Goal: Task Accomplishment & Management: Manage account settings

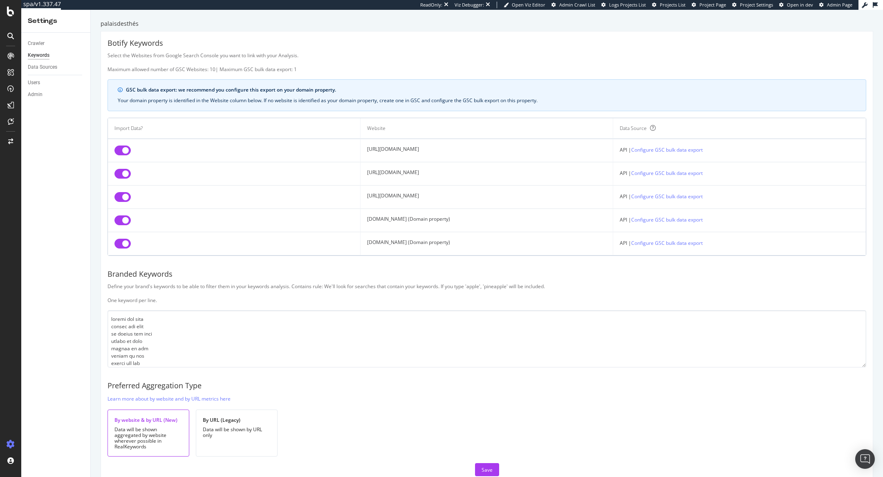
scroll to position [3234, 0]
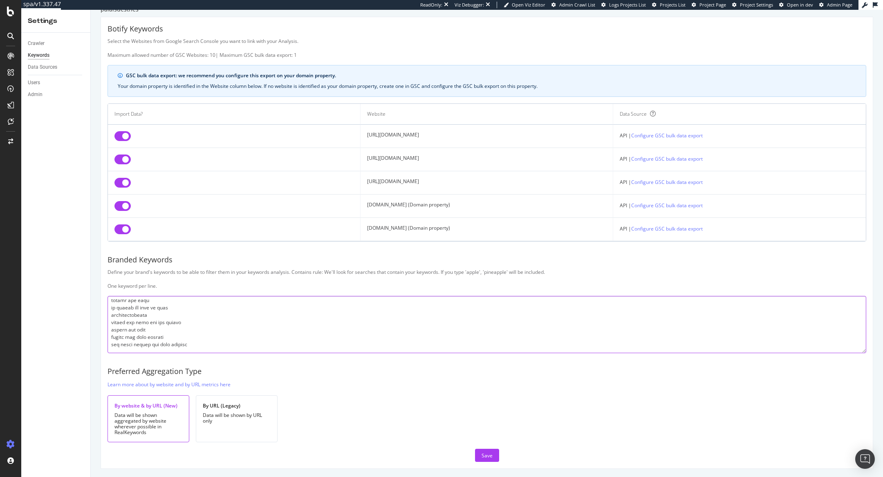
click at [212, 348] on textarea at bounding box center [486, 324] width 759 height 57
paste textarea "loremi dol sita consec ad elit seddoe tem inci utl etdolo mag aliq enimad mi ve…"
click at [492, 452] on button "Save" at bounding box center [487, 455] width 24 height 13
click at [195, 342] on textarea at bounding box center [486, 324] width 759 height 57
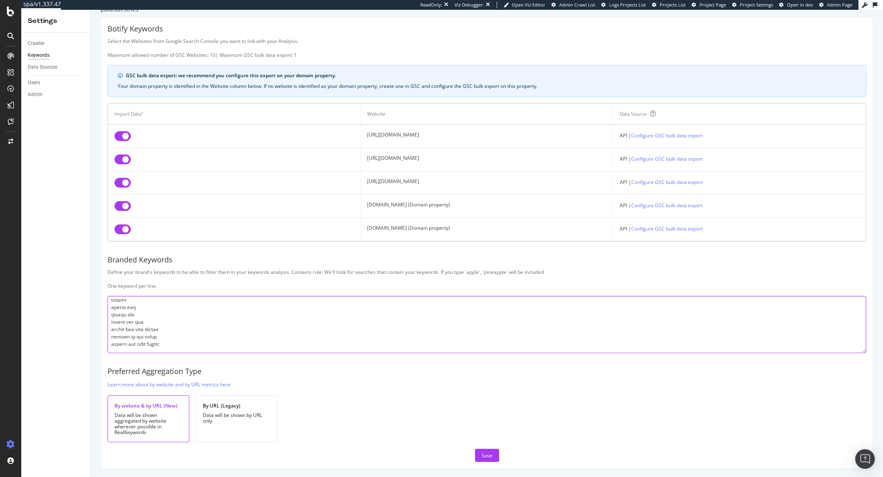
paste textarea "loremi dol sita consec ad elit seddoe tem inci utl etdolo mag aliq enimad mi ve…"
paste textarea "loremi dol sita consec adi elit seddoe tem inc utlabo et dol ma aliqua eni admi…"
type textarea "loremi dol sita consec adi elit se doeius tem inci utlabo et dolo magnaa en adm…"
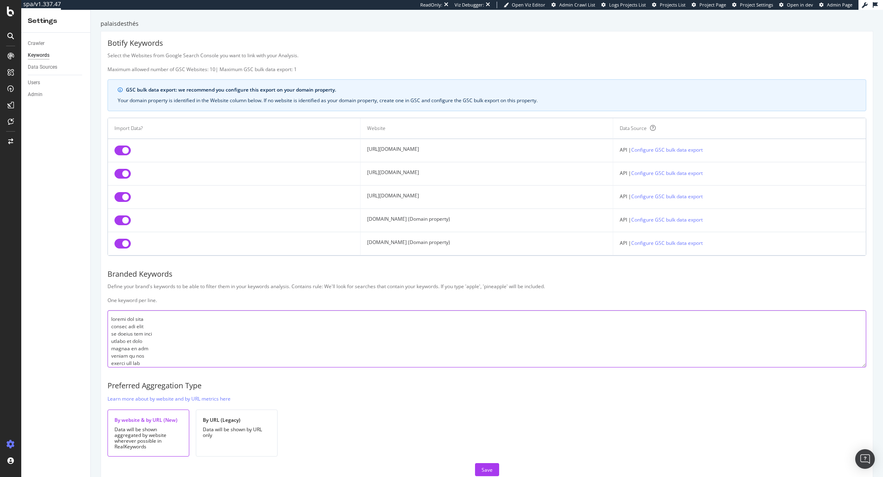
scroll to position [14, 0]
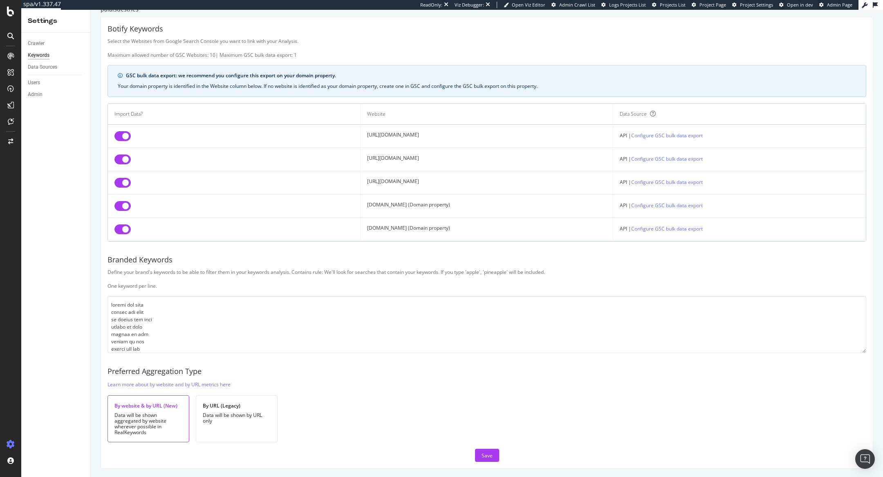
drag, startPoint x: 408, startPoint y: 159, endPoint x: 304, endPoint y: 159, distance: 103.4
click at [304, 159] on tr "[URL][DOMAIN_NAME] API | Configure GSC bulk data export" at bounding box center [487, 159] width 758 height 23
click at [360, 157] on td "[URL][DOMAIN_NAME]" at bounding box center [486, 159] width 253 height 23
click at [360, 205] on td "[DOMAIN_NAME] (Domain property)" at bounding box center [486, 206] width 253 height 23
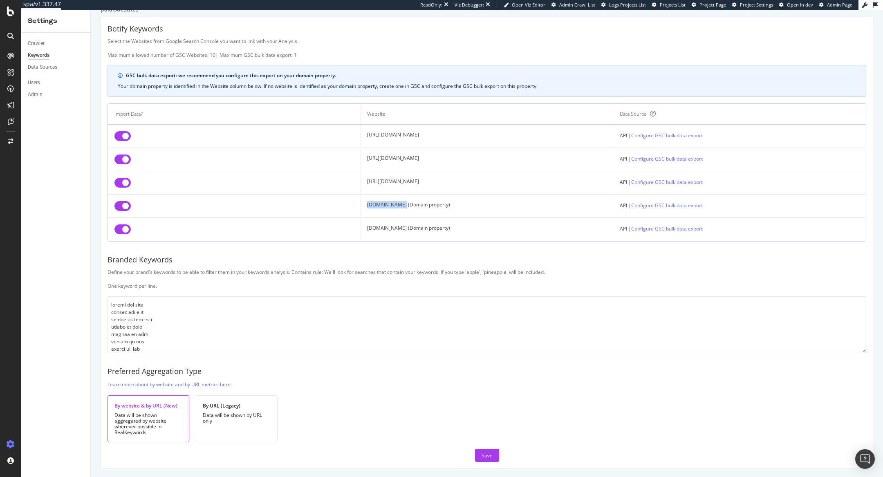
click at [360, 205] on td "[DOMAIN_NAME] (Domain property)" at bounding box center [486, 206] width 253 height 23
click at [483, 455] on div "Save" at bounding box center [486, 455] width 11 height 7
click at [377, 201] on td "[DOMAIN_NAME] (Domain property)" at bounding box center [486, 206] width 253 height 23
click at [482, 459] on div "Save" at bounding box center [486, 455] width 11 height 12
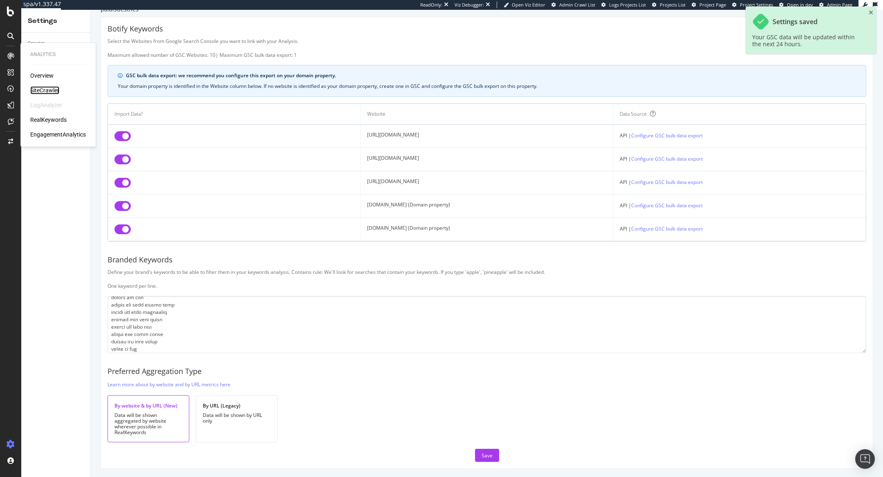
click at [51, 87] on div "SiteCrawler" at bounding box center [44, 90] width 29 height 8
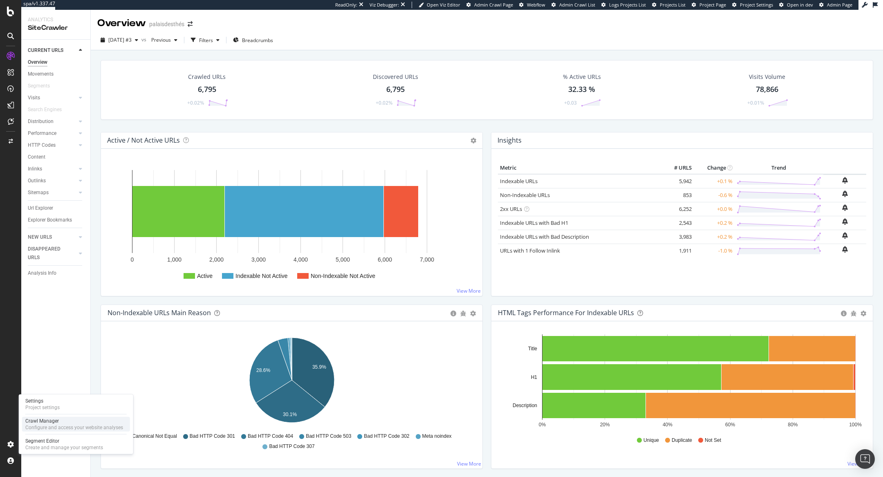
click at [36, 425] on div "Configure and access your website analyses" at bounding box center [74, 427] width 98 height 7
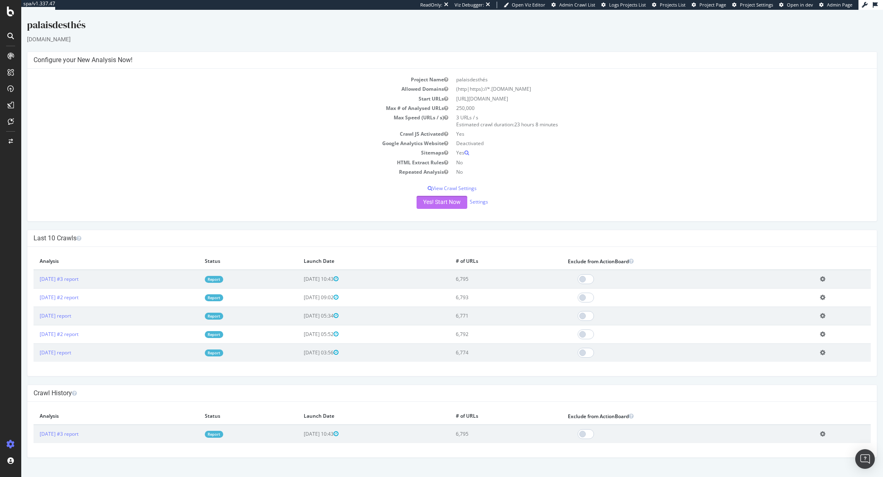
click at [423, 201] on button "Yes! Start Now" at bounding box center [441, 202] width 51 height 13
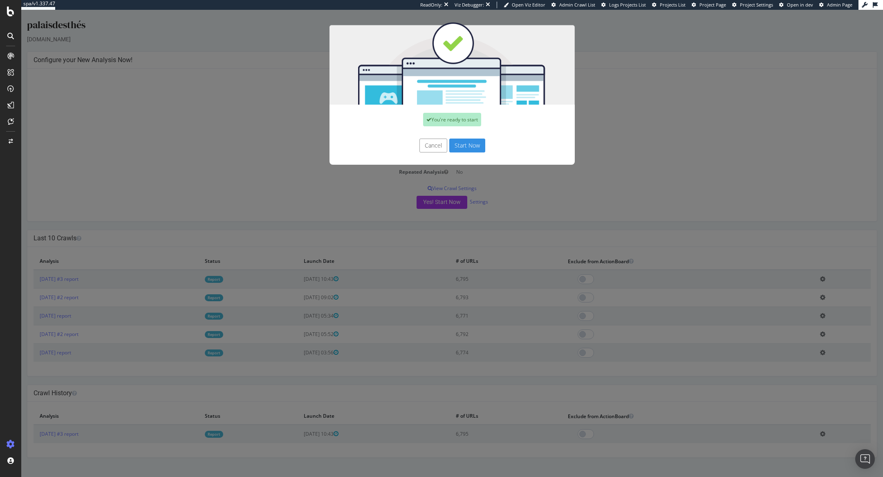
click at [469, 139] on button "Start Now" at bounding box center [467, 146] width 36 height 14
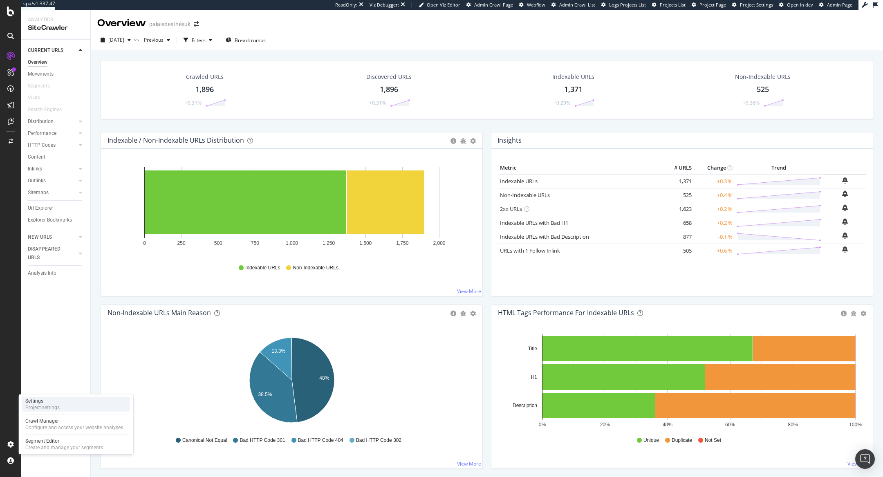
click at [42, 406] on div "Project settings" at bounding box center [42, 407] width 34 height 7
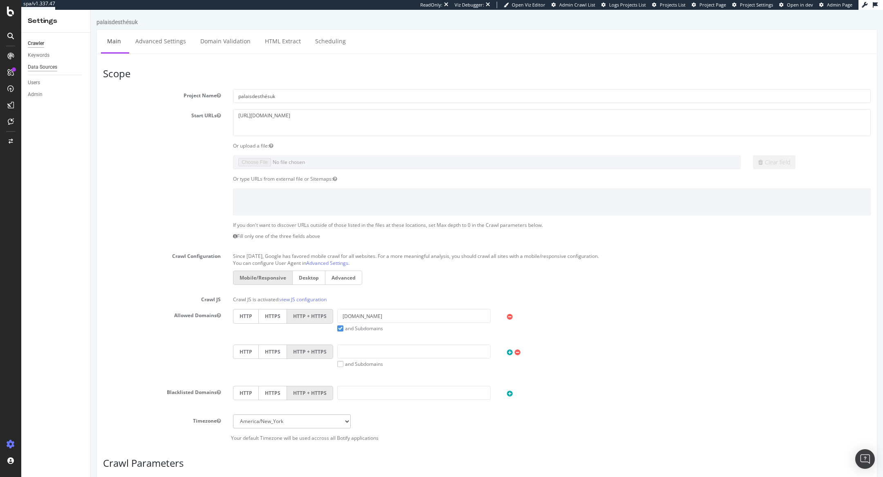
click at [42, 63] on div "Data Sources" at bounding box center [42, 67] width 29 height 9
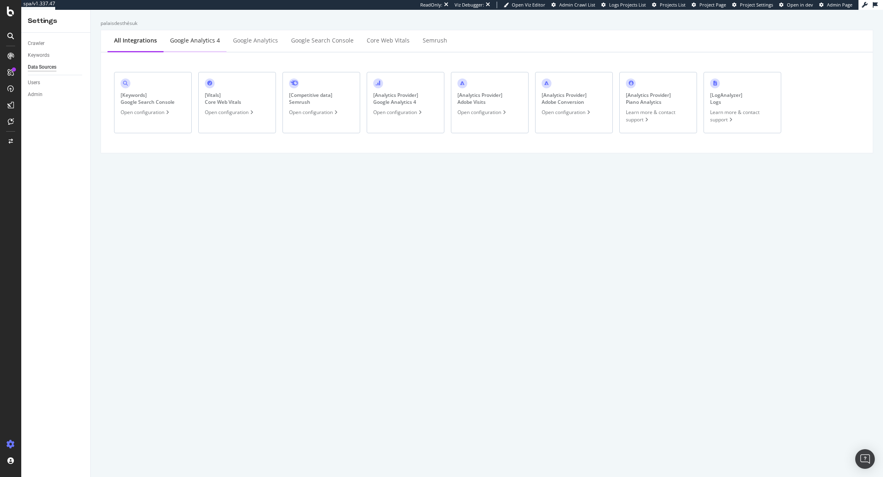
click at [176, 44] on div "Google Analytics 4" at bounding box center [195, 40] width 50 height 8
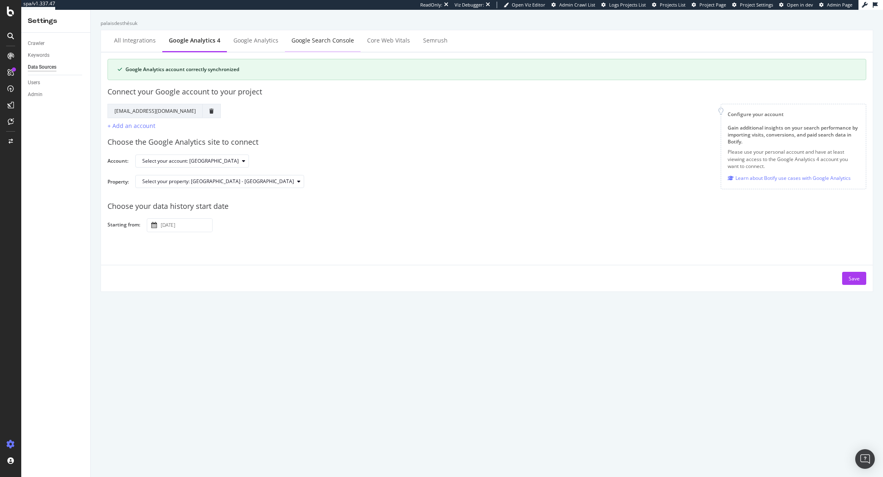
click at [305, 40] on div "Google Search Console" at bounding box center [322, 40] width 63 height 8
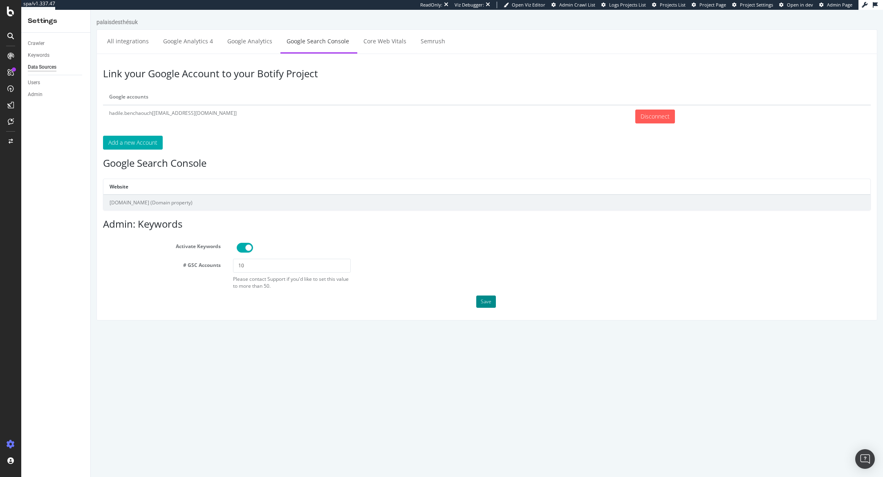
click at [481, 296] on button "Save" at bounding box center [486, 301] width 20 height 12
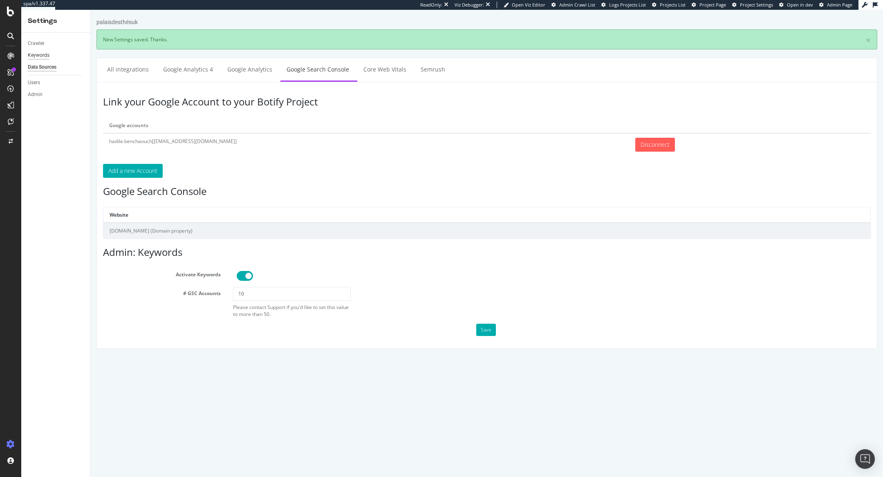
click at [44, 52] on div "Keywords" at bounding box center [39, 55] width 22 height 9
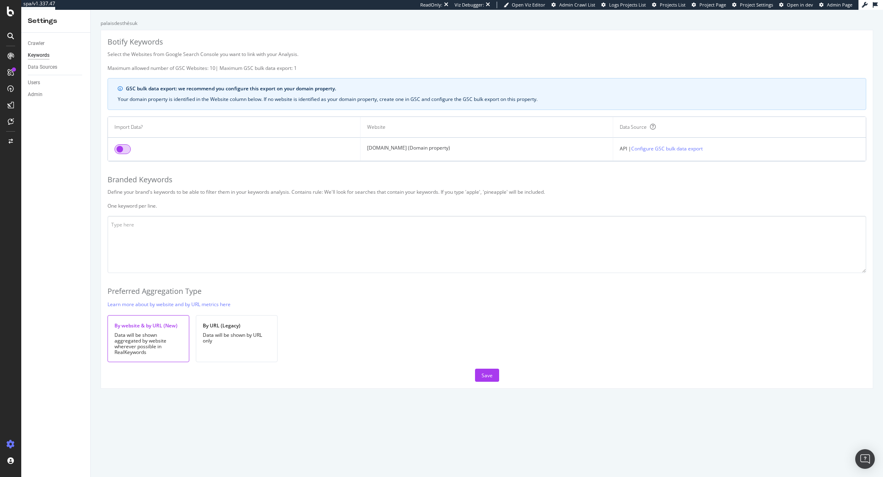
click at [125, 150] on input "checkbox" at bounding box center [122, 149] width 16 height 10
click at [153, 232] on textarea at bounding box center [486, 244] width 759 height 57
click at [125, 245] on textarea at bounding box center [486, 244] width 759 height 57
paste textarea "palais des thes uk palais des thés uk palais des thes palais des thés palais de…"
type textarea "palais des thes uk palais des thés uk palais des thes palais des thés palais de…"
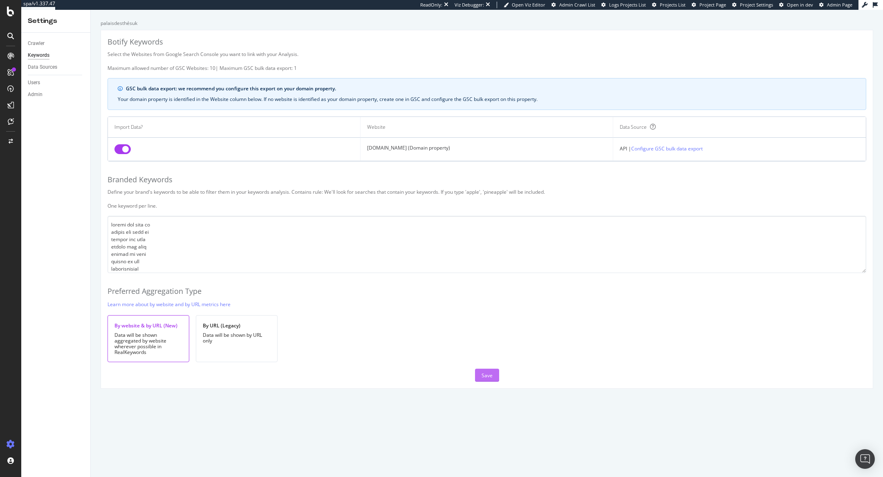
click at [487, 374] on div "Save" at bounding box center [486, 375] width 11 height 7
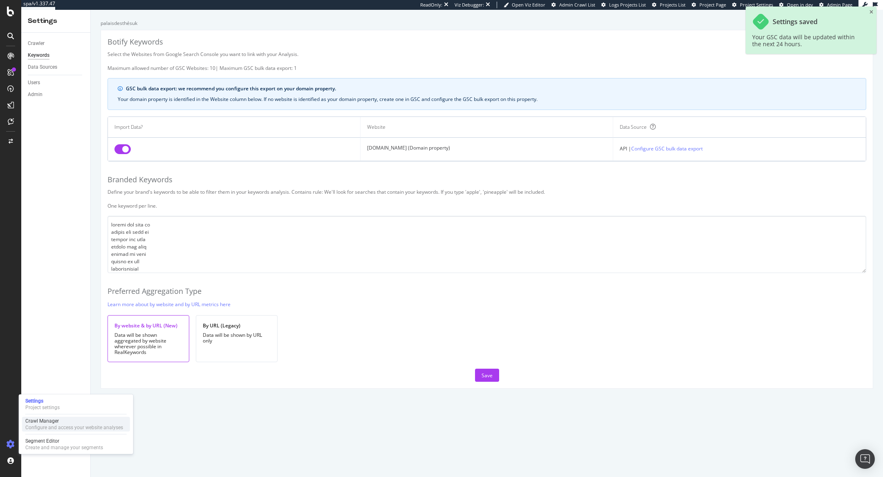
click at [40, 421] on div "Crawl Manager" at bounding box center [74, 421] width 98 height 7
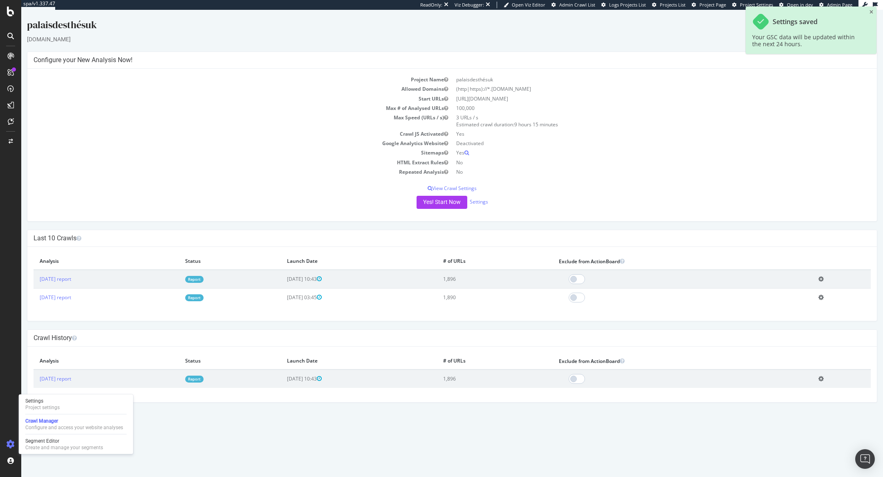
click at [204, 277] on link "Report" at bounding box center [194, 279] width 18 height 7
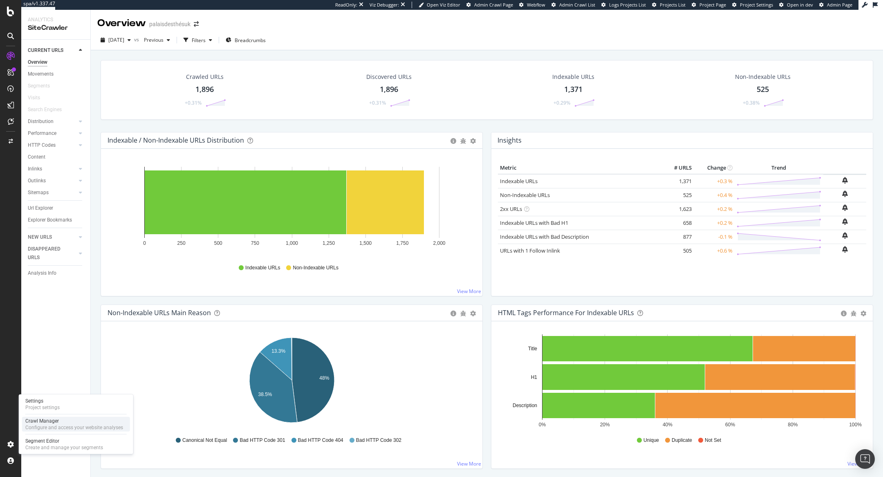
click at [35, 427] on div "Configure and access your website analyses" at bounding box center [74, 427] width 98 height 7
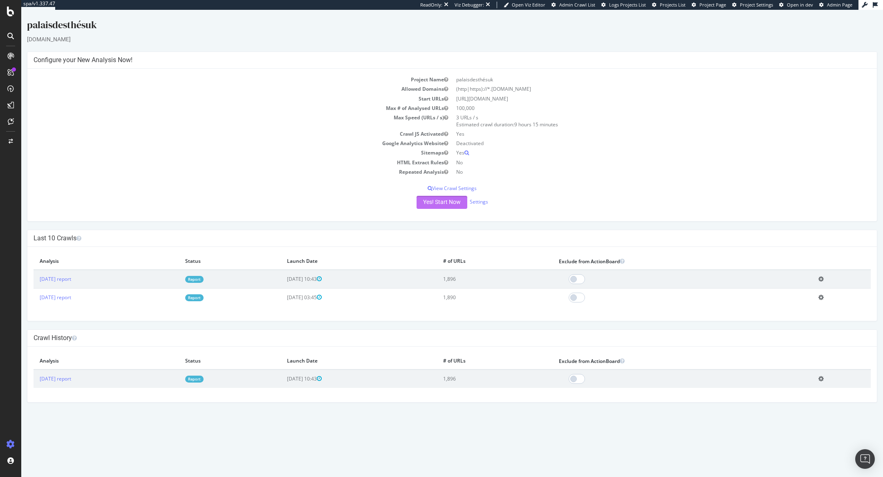
click at [434, 199] on button "Yes! Start Now" at bounding box center [441, 202] width 51 height 13
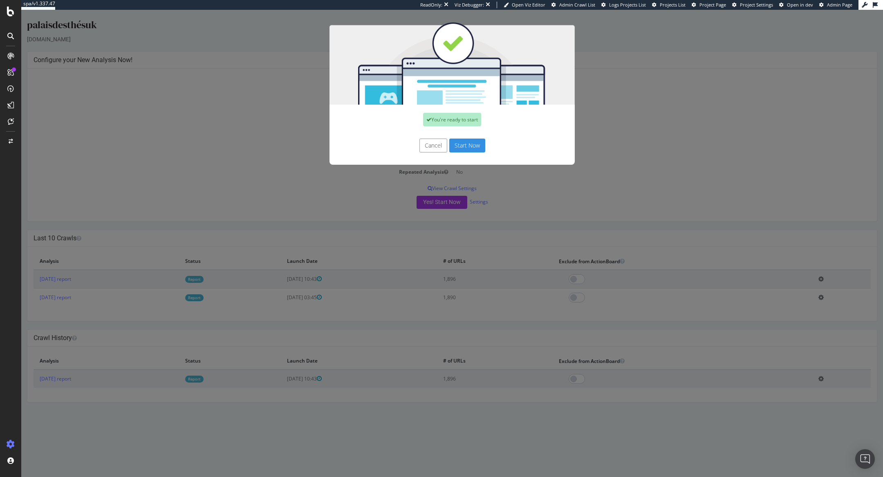
click at [464, 145] on button "Start Now" at bounding box center [467, 146] width 36 height 14
